Goal: Connect with others: Connect with others

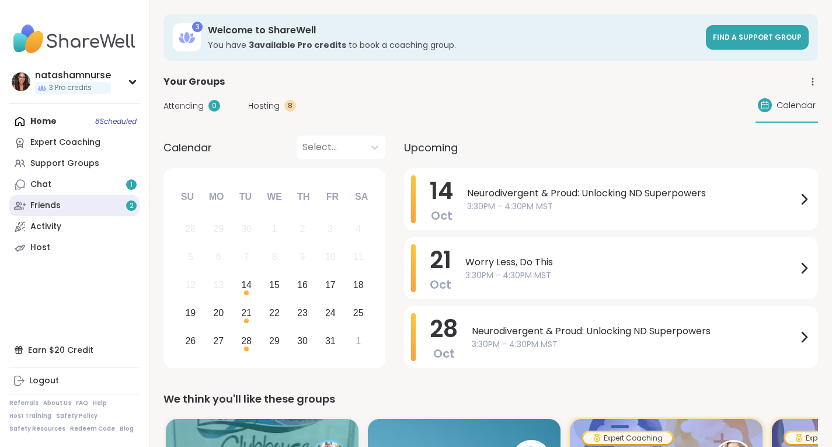
click at [104, 208] on link "Friends 2" at bounding box center [74, 205] width 130 height 21
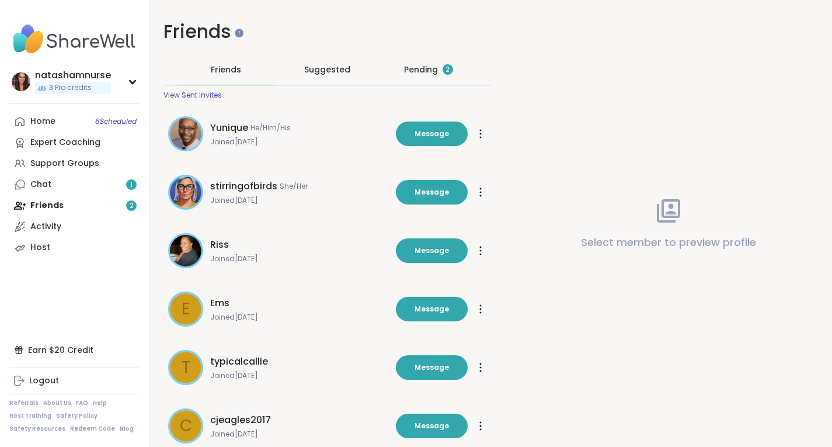
click at [416, 72] on div "Pending 2" at bounding box center [428, 70] width 49 height 12
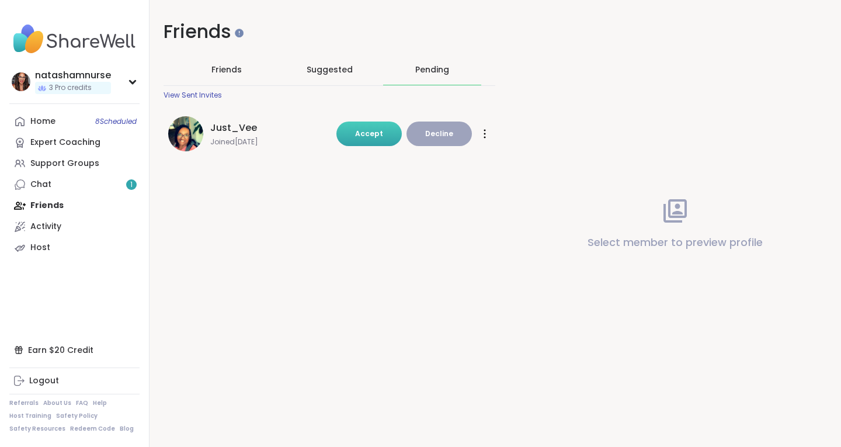
click at [366, 136] on span "Accept" at bounding box center [369, 133] width 28 height 10
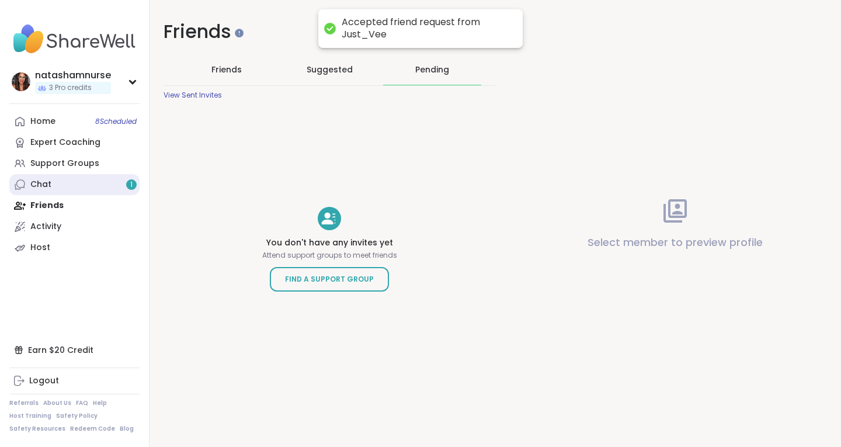
click at [72, 191] on link "Chat 1" at bounding box center [74, 184] width 130 height 21
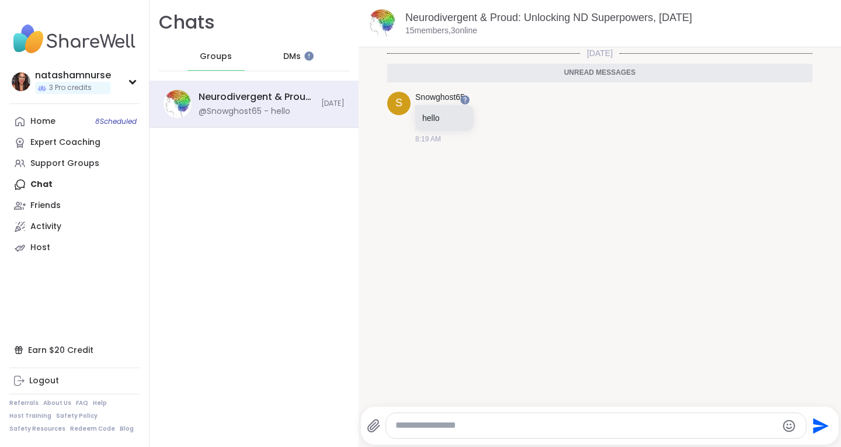
click at [427, 420] on textarea "Type your message" at bounding box center [585, 425] width 381 height 12
type textarea "****"
click at [813, 430] on icon "Send" at bounding box center [821, 425] width 16 height 16
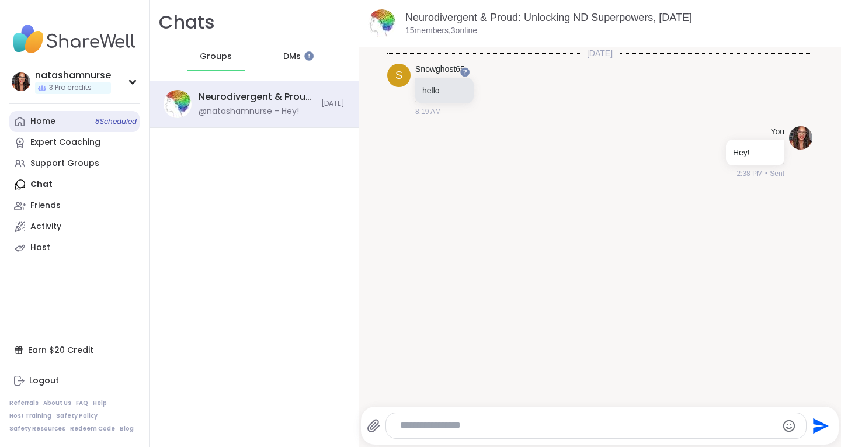
click at [61, 123] on link "Home 8 Scheduled" at bounding box center [74, 121] width 130 height 21
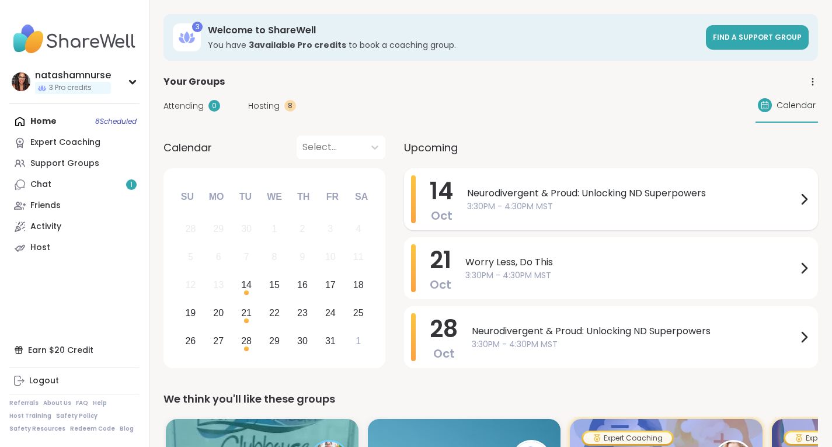
click at [510, 191] on span "Neurodivergent & Proud: Unlocking ND Superpowers" at bounding box center [632, 193] width 330 height 14
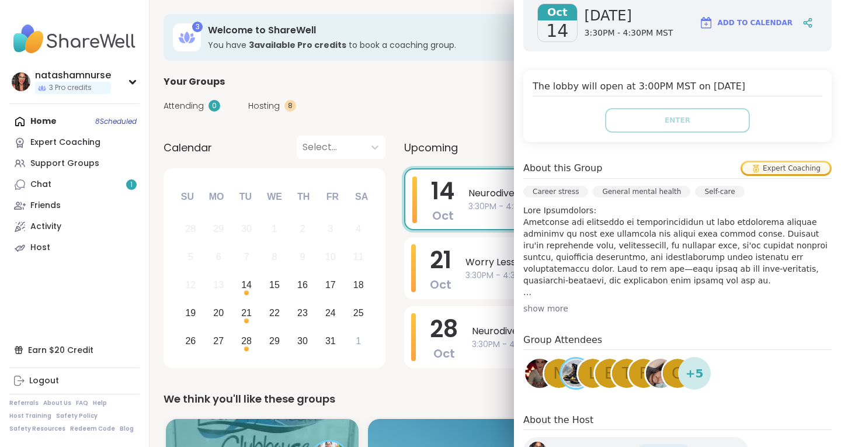
scroll to position [234, 0]
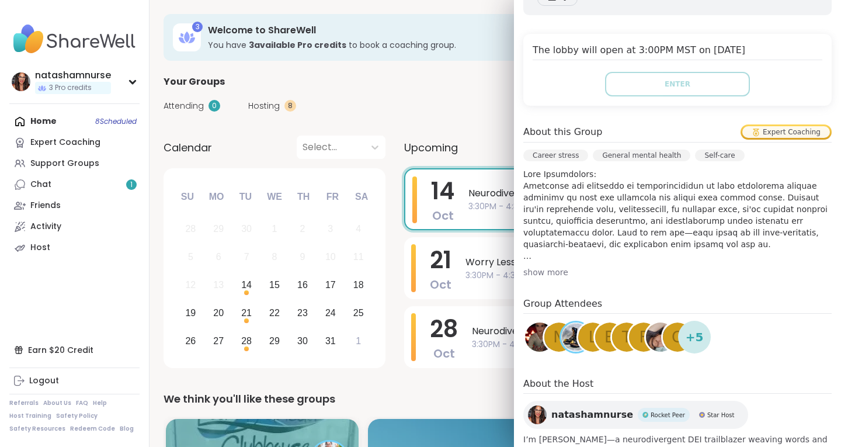
click at [546, 274] on div "show more" at bounding box center [677, 272] width 308 height 12
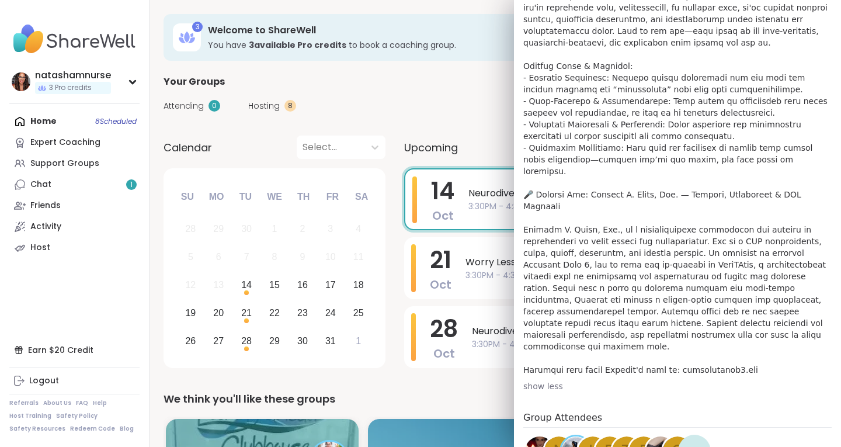
scroll to position [587, 0]
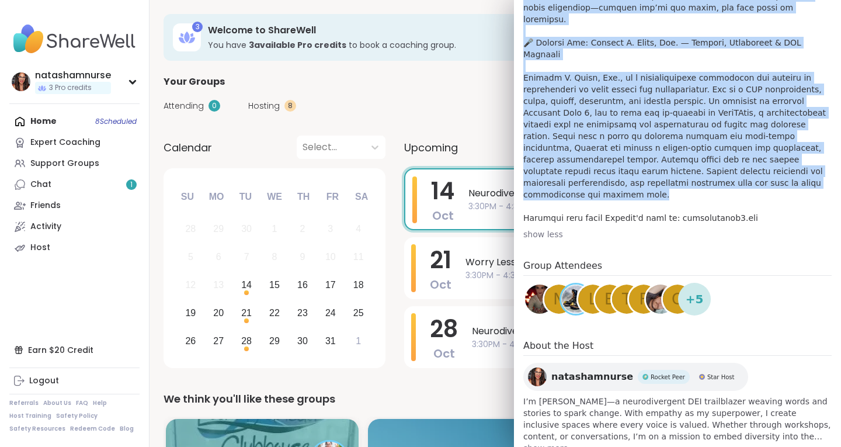
drag, startPoint x: 516, startPoint y: 178, endPoint x: 708, endPoint y: 160, distance: 192.3
click at [708, 160] on p at bounding box center [677, 19] width 308 height 409
copy p "lor Ipsumdolors: Ametconse adi elitseddo ei temporincididun ut labo etdolorema …"
